Goal: Task Accomplishment & Management: Manage account settings

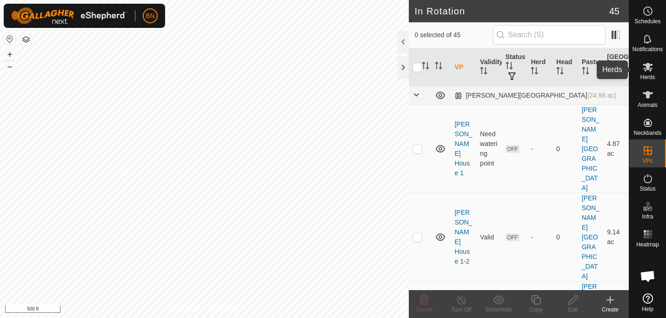
click at [646, 71] on icon at bounding box center [647, 66] width 11 height 11
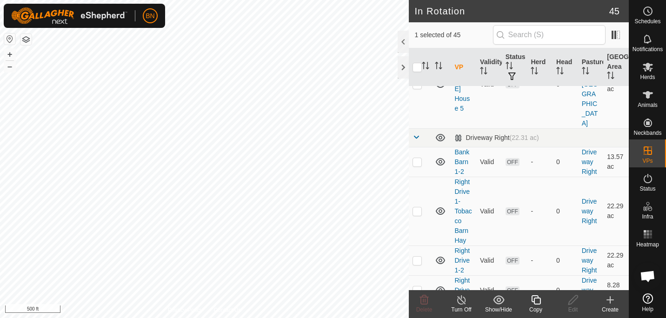
scroll to position [772, 0]
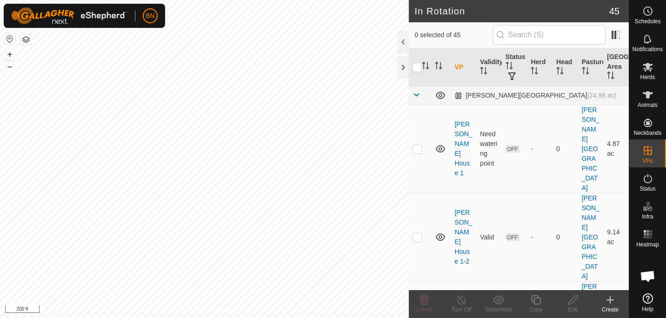
checkbox input "true"
checkbox input "false"
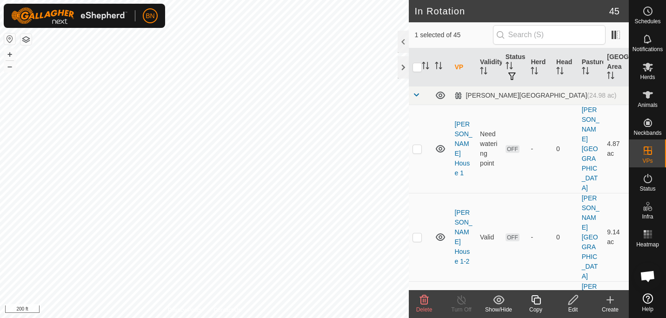
checkbox input "true"
checkbox input "false"
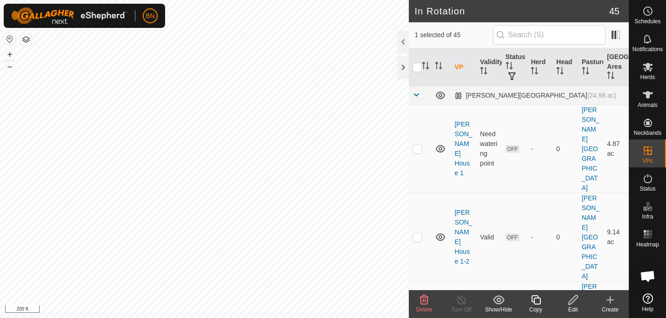
checkbox input "false"
checkbox input "true"
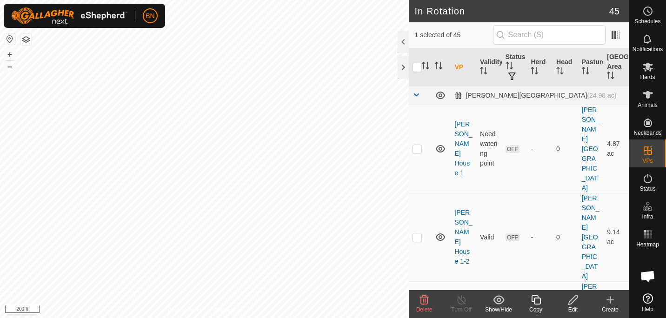
checkbox input "false"
checkbox input "true"
checkbox input "false"
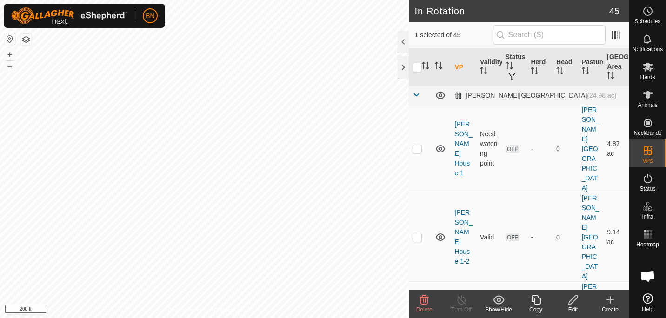
checkbox input "false"
checkbox input "true"
checkbox input "false"
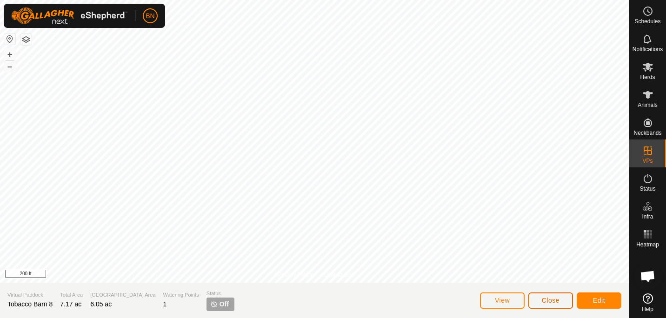
click at [550, 299] on span "Close" at bounding box center [551, 300] width 18 height 7
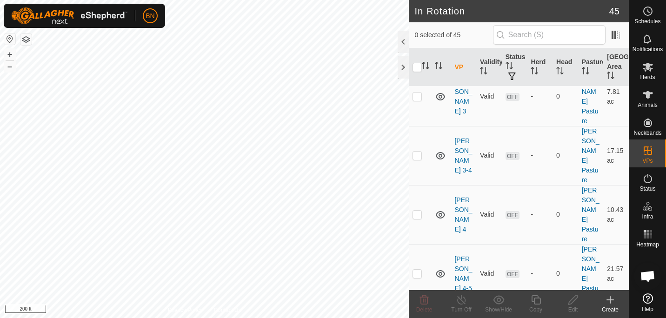
scroll to position [1640, 0]
checkbox input "false"
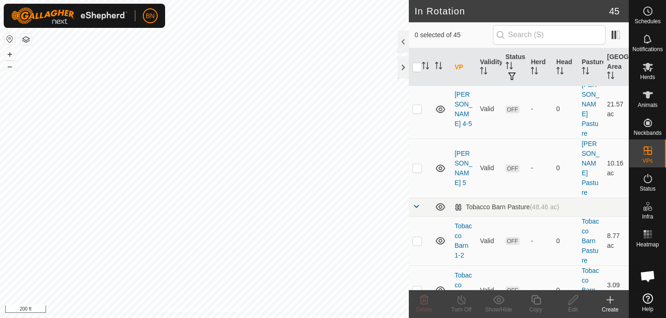
scroll to position [1806, 0]
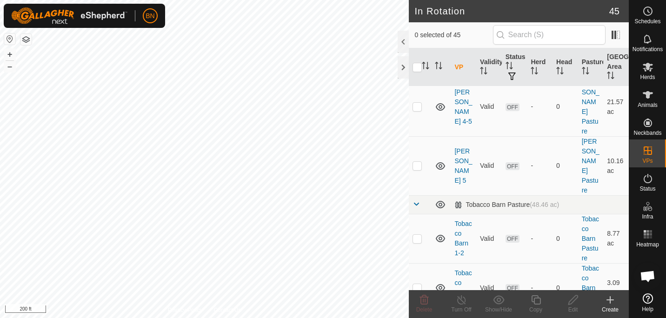
checkbox input "true"
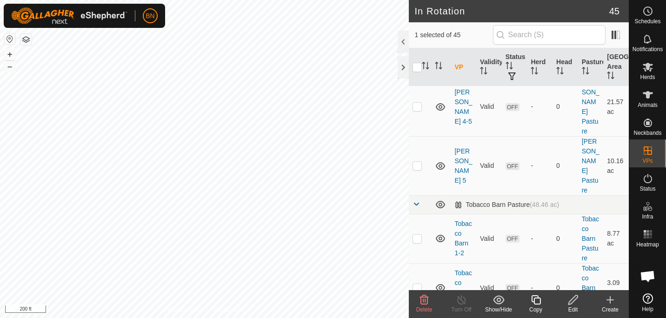
checkbox input "false"
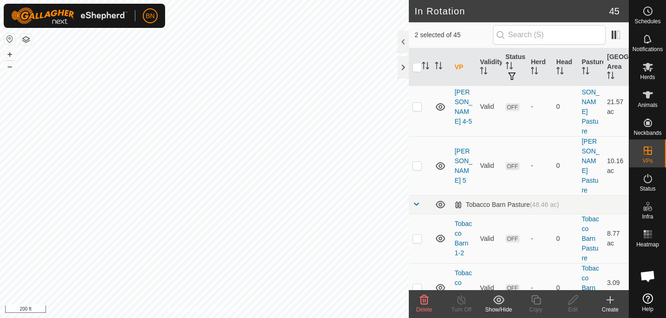
checkbox input "true"
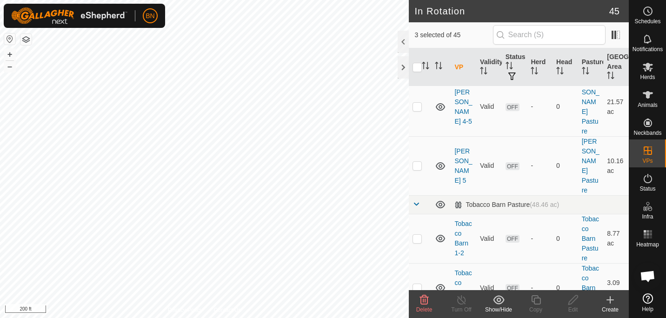
checkbox input "false"
